Goal: Transaction & Acquisition: Book appointment/travel/reservation

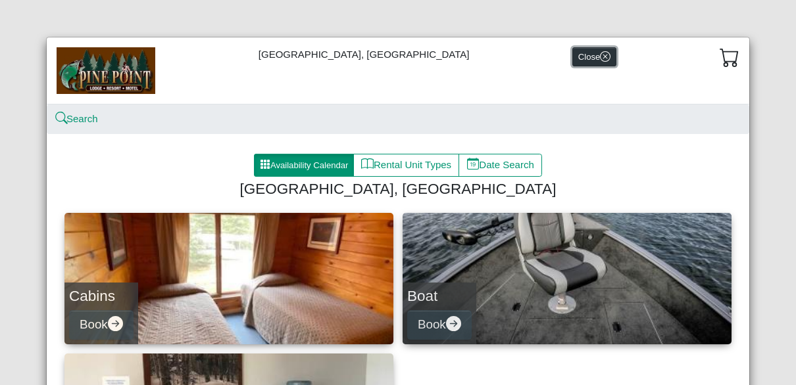
click at [572, 57] on button "Close" at bounding box center [594, 56] width 44 height 19
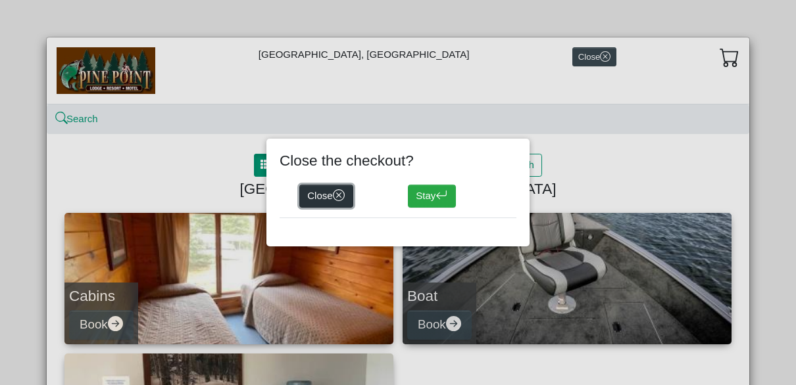
click at [322, 194] on button "Close" at bounding box center [326, 197] width 54 height 24
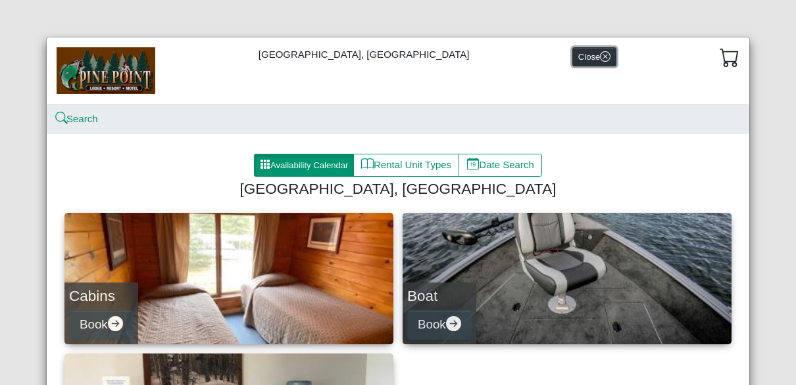
click at [572, 53] on button "Close" at bounding box center [594, 56] width 44 height 19
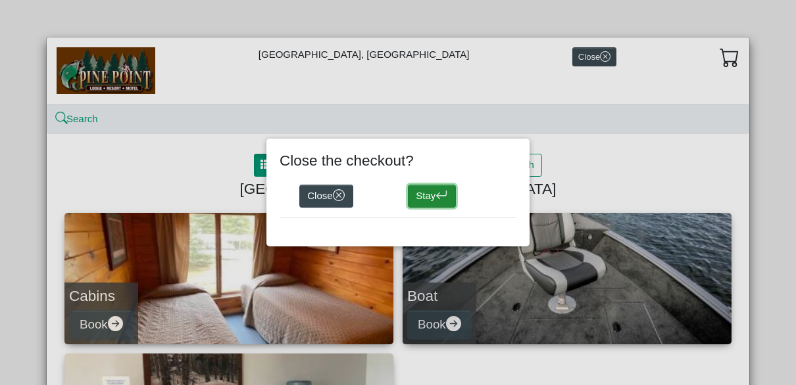
click at [424, 198] on button "Stay" at bounding box center [432, 197] width 48 height 24
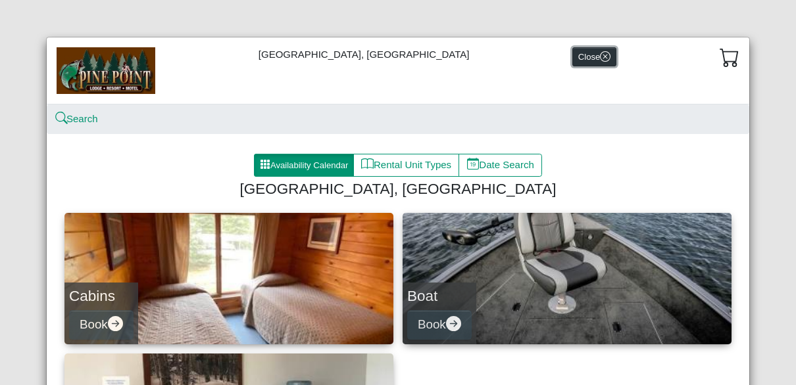
click at [600, 57] on icon "x circle" at bounding box center [605, 56] width 11 height 11
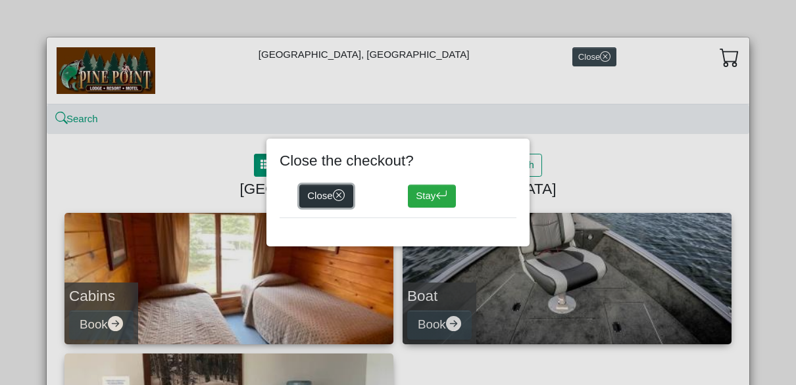
click at [341, 193] on icon "x circle" at bounding box center [339, 195] width 12 height 12
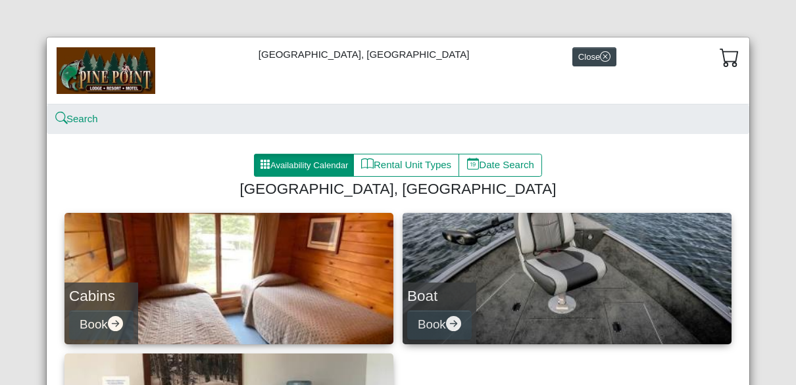
click at [32, 22] on div "[GEOGRAPHIC_DATA], Resort & Motel Close Search Availability Calendar Rental Uni…" at bounding box center [398, 192] width 796 height 385
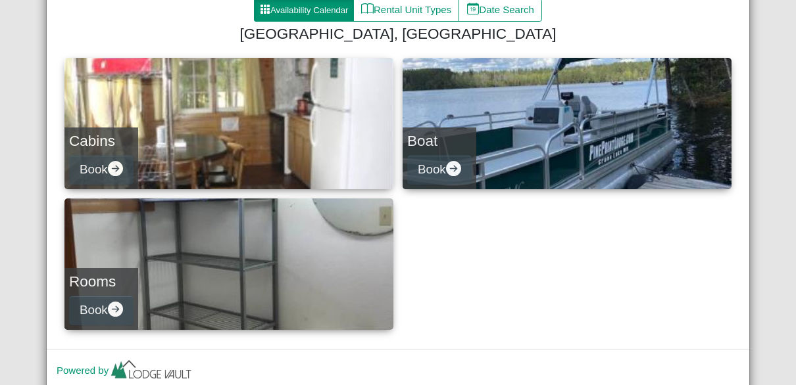
scroll to position [157, 0]
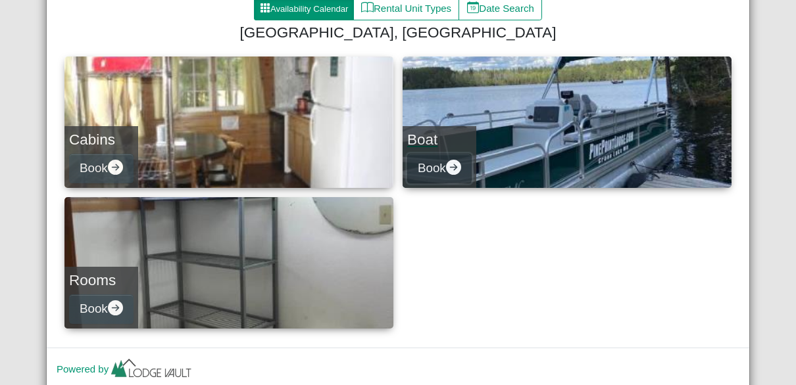
click at [453, 168] on icon "arrow right circle fill" at bounding box center [453, 167] width 15 height 15
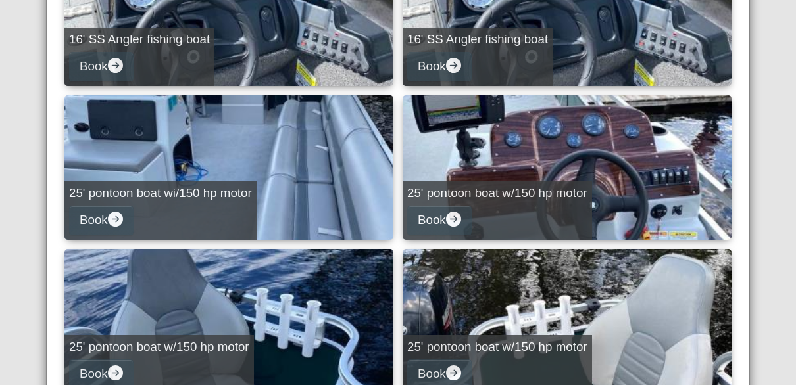
scroll to position [726, 0]
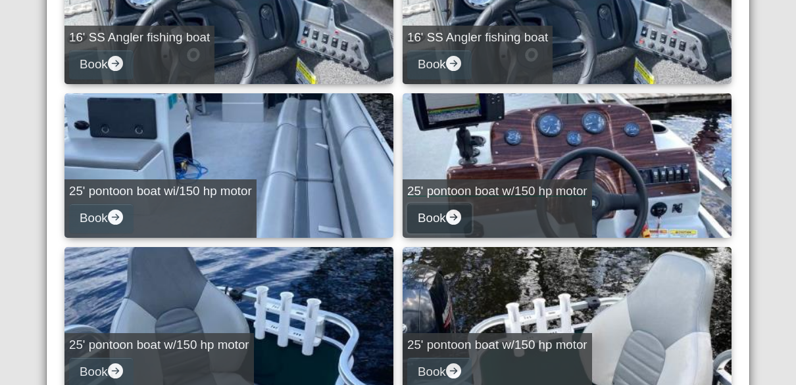
click at [459, 220] on button "Book" at bounding box center [439, 219] width 64 height 30
select select "*"
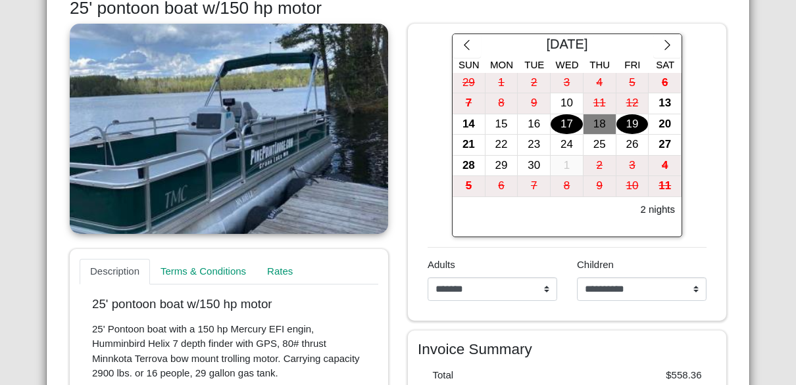
scroll to position [220, 0]
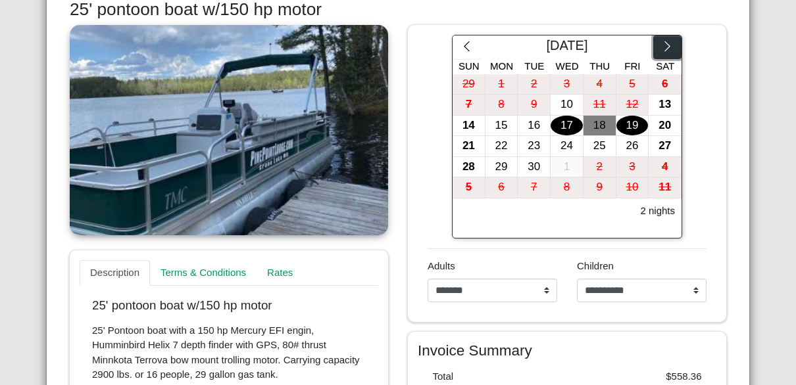
click at [661, 47] on icon "chevron right" at bounding box center [667, 46] width 12 height 12
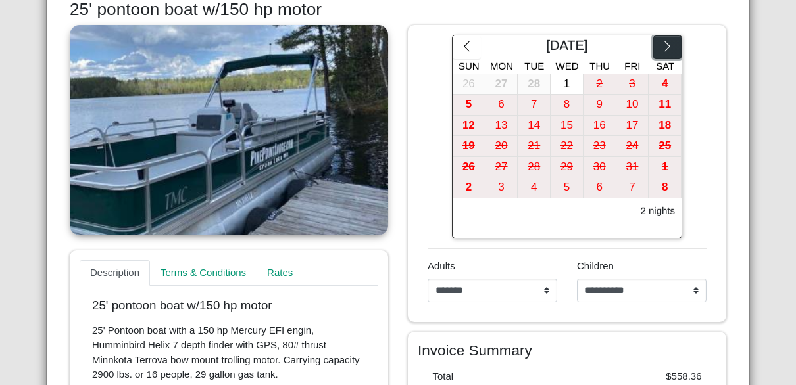
click at [661, 47] on icon "chevron right" at bounding box center [667, 46] width 12 height 12
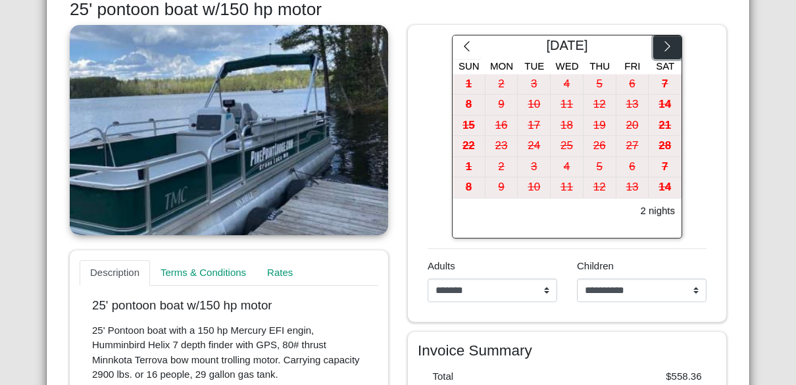
click at [661, 47] on icon "chevron right" at bounding box center [667, 46] width 12 height 12
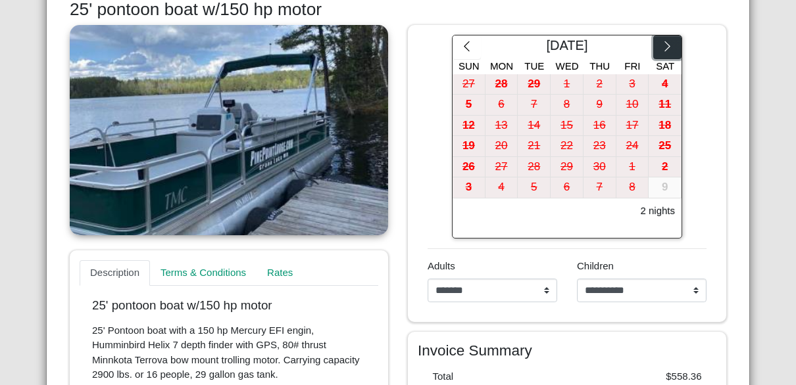
click at [661, 47] on icon "chevron right" at bounding box center [667, 46] width 12 height 12
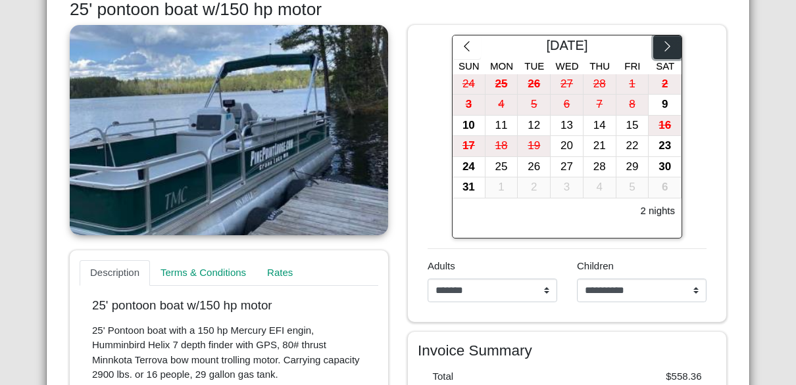
click at [661, 47] on icon "chevron right" at bounding box center [667, 46] width 12 height 12
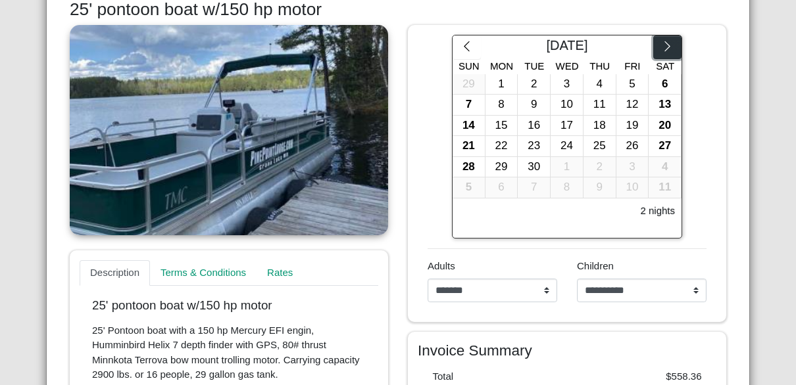
click at [661, 47] on icon "chevron right" at bounding box center [667, 46] width 12 height 12
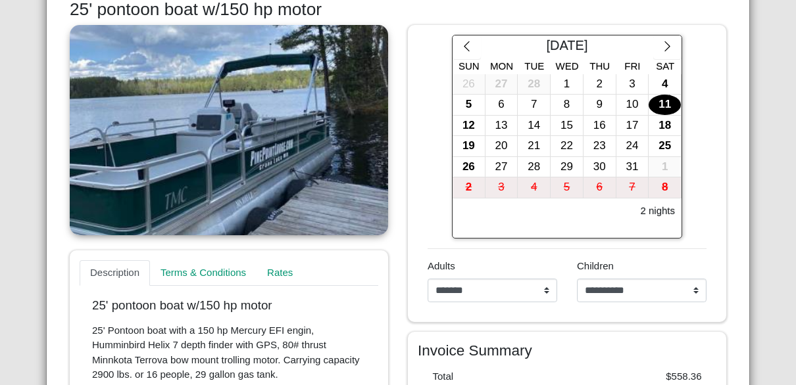
click at [659, 103] on div "11" at bounding box center [665, 105] width 32 height 20
click at [658, 120] on div "18" at bounding box center [665, 126] width 32 height 20
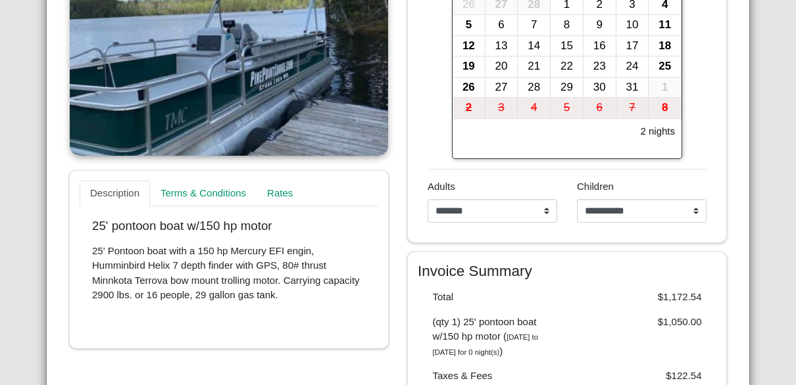
scroll to position [194, 0]
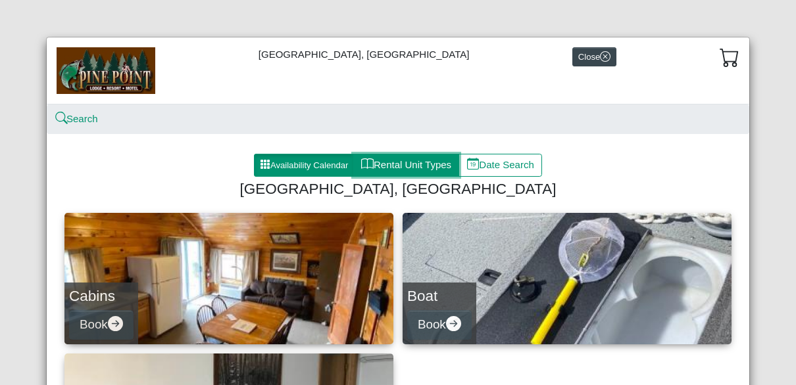
click at [397, 163] on button "Rental Unit Types" at bounding box center [406, 166] width 106 height 24
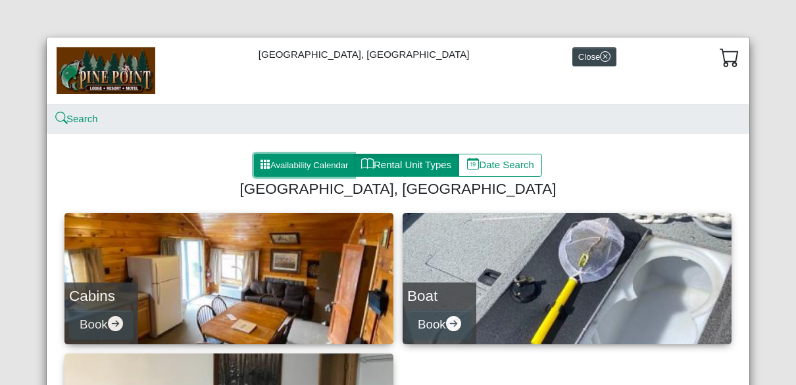
click at [312, 160] on button "Availability Calendar" at bounding box center [304, 166] width 100 height 24
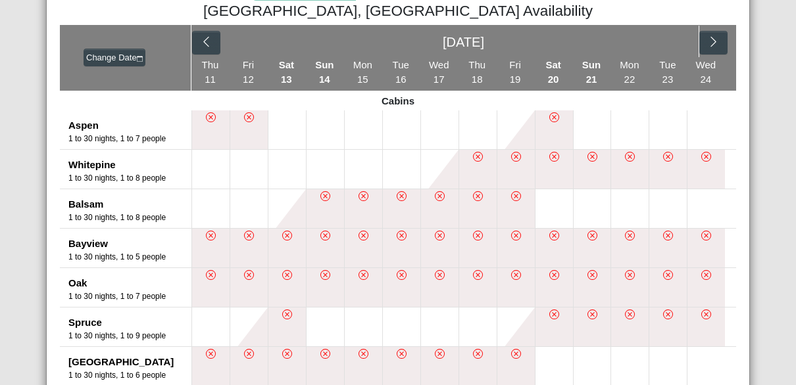
scroll to position [180, 0]
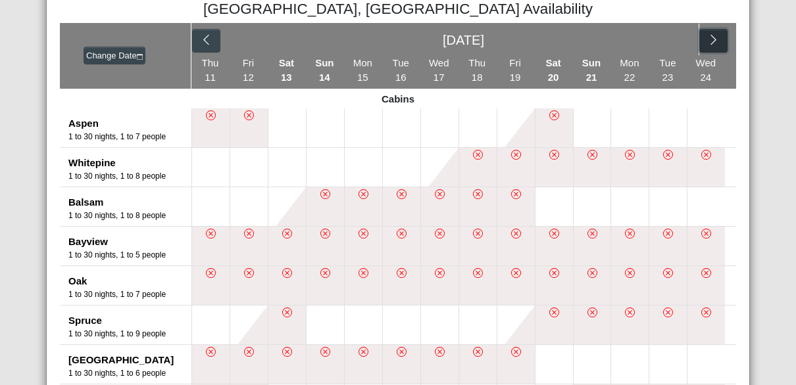
click at [710, 42] on icon "chevron right" at bounding box center [712, 40] width 5 height 10
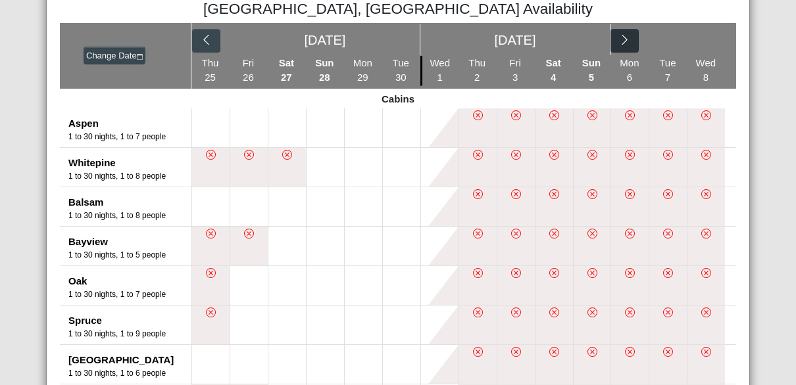
click at [708, 42] on div "Sep 2025 Oct 2025" at bounding box center [463, 39] width 545 height 33
click at [622, 41] on icon "chevron right" at bounding box center [624, 40] width 12 height 12
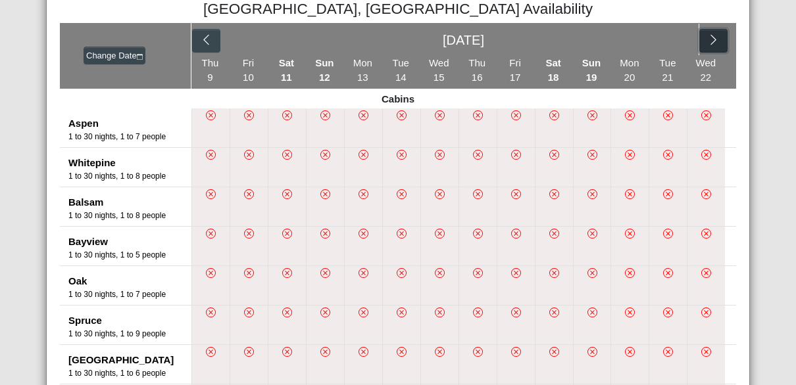
click at [707, 35] on icon "chevron right" at bounding box center [713, 40] width 12 height 12
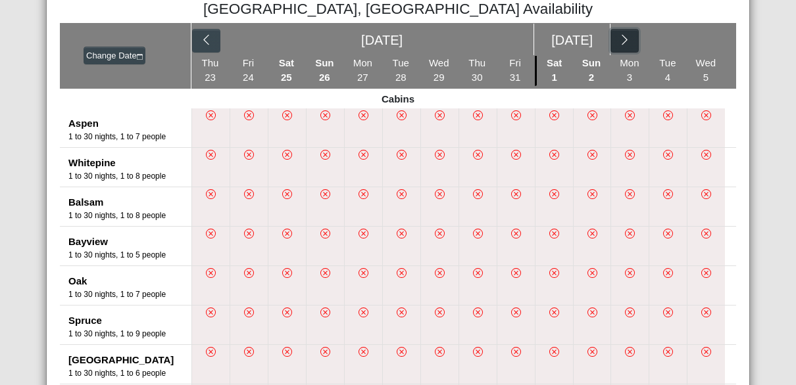
click at [622, 41] on icon "chevron right" at bounding box center [624, 40] width 12 height 12
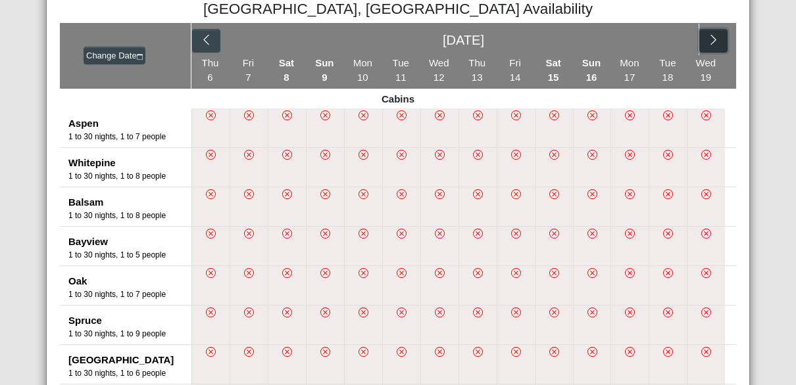
click at [710, 34] on icon "chevron right" at bounding box center [713, 40] width 12 height 12
click at [626, 39] on button "button" at bounding box center [625, 41] width 28 height 24
click at [706, 32] on button "button" at bounding box center [713, 41] width 28 height 24
click at [710, 36] on icon "chevron right" at bounding box center [712, 40] width 5 height 10
click at [657, 36] on icon "chevron right" at bounding box center [663, 40] width 12 height 12
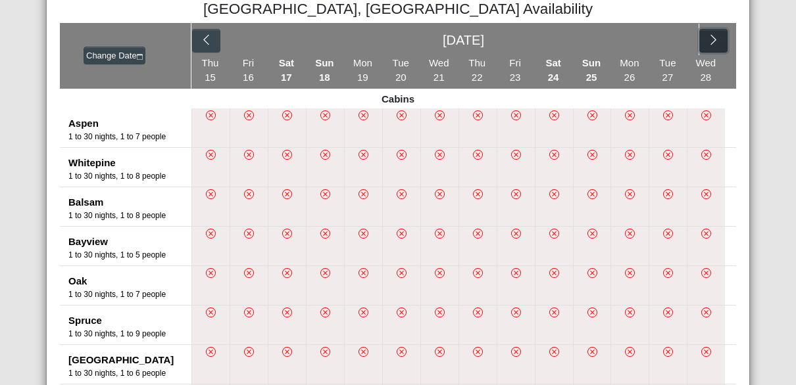
click at [708, 39] on icon "chevron right" at bounding box center [713, 40] width 12 height 12
click at [628, 34] on button "button" at bounding box center [624, 41] width 28 height 24
click at [710, 37] on icon "chevron right" at bounding box center [713, 40] width 12 height 12
click at [620, 43] on icon "chevron right" at bounding box center [624, 40] width 12 height 12
click at [707, 36] on icon "chevron right" at bounding box center [713, 40] width 12 height 12
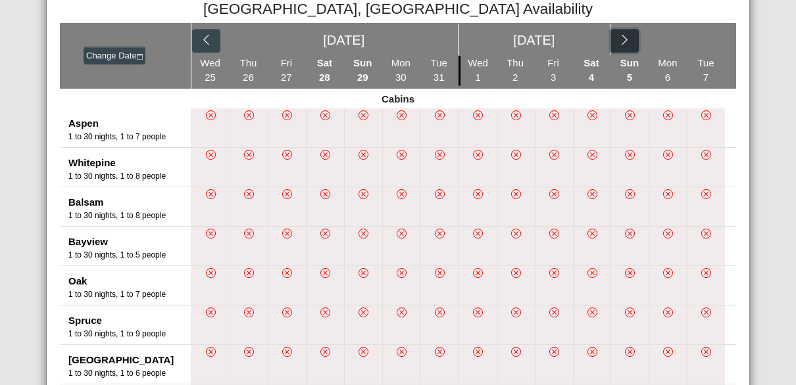
click at [624, 41] on icon "chevron right" at bounding box center [624, 40] width 12 height 12
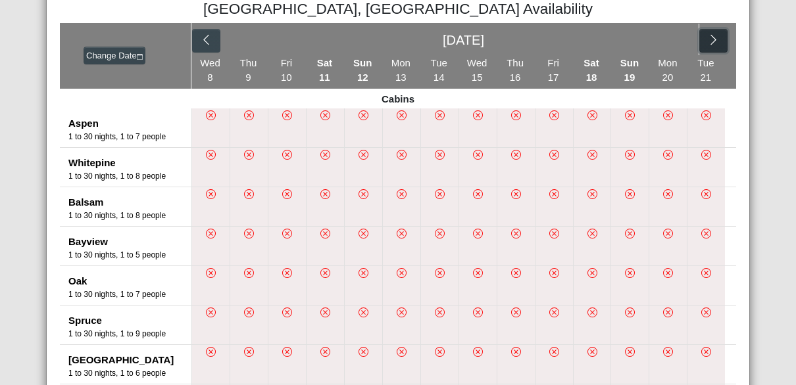
click at [707, 39] on icon "chevron right" at bounding box center [713, 40] width 12 height 12
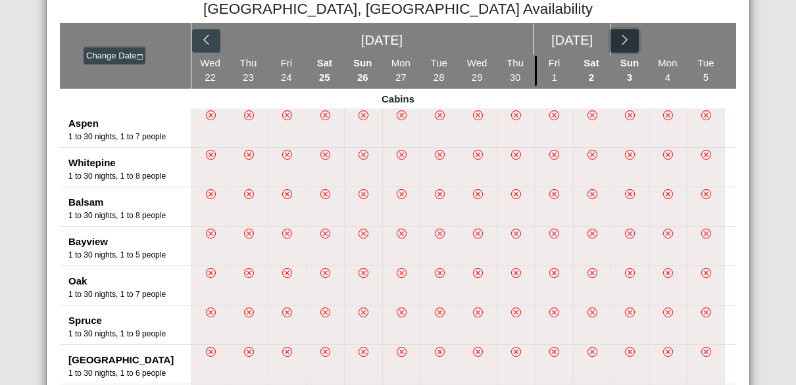
click at [623, 37] on icon "chevron right" at bounding box center [624, 40] width 12 height 12
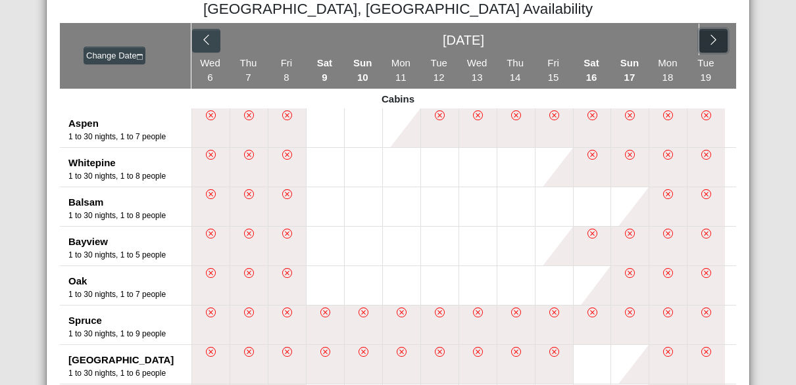
click at [708, 35] on icon "chevron right" at bounding box center [713, 40] width 12 height 12
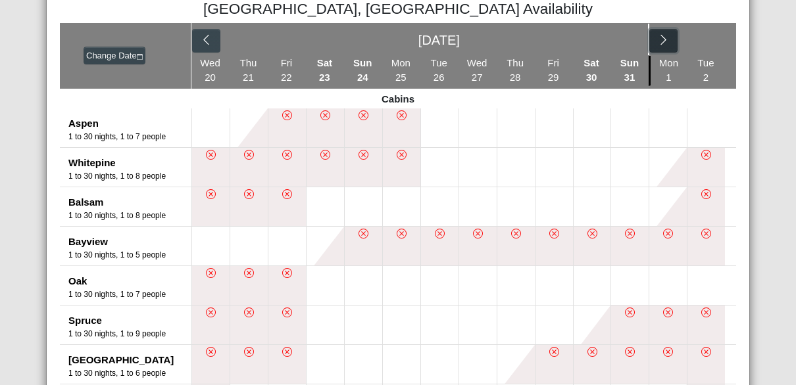
click at [660, 36] on icon "chevron right" at bounding box center [662, 40] width 5 height 10
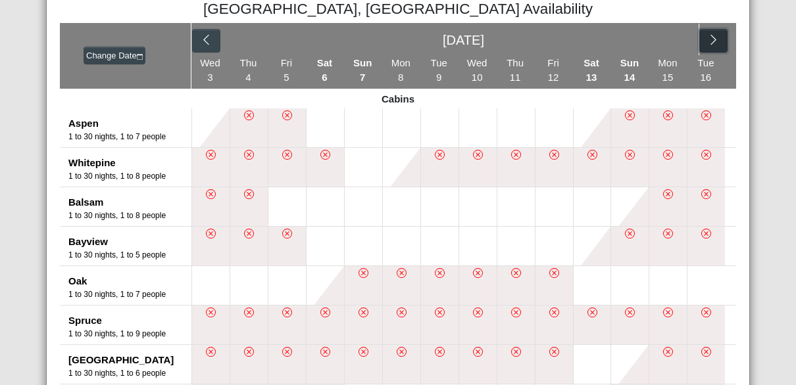
click at [710, 34] on icon "chevron right" at bounding box center [713, 40] width 12 height 12
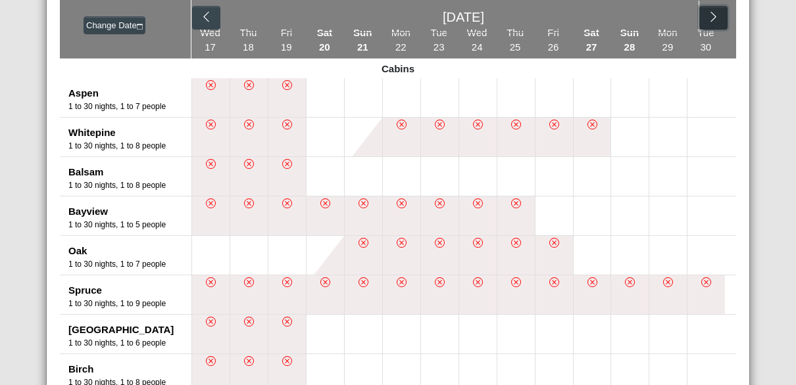
scroll to position [200, 0]
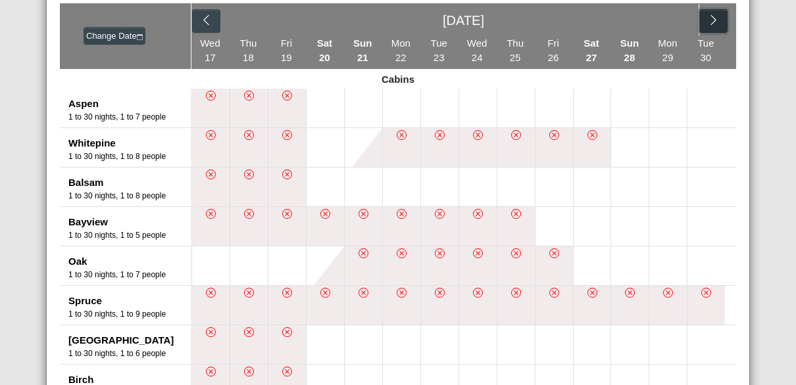
click at [707, 18] on icon "chevron right" at bounding box center [713, 20] width 12 height 12
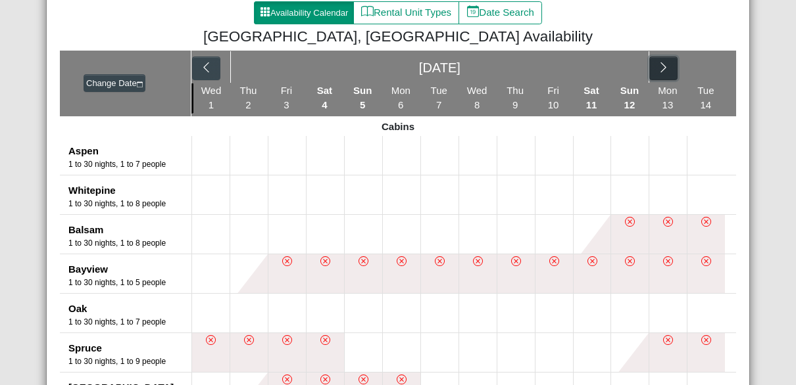
scroll to position [149, 0]
